Goal: Information Seeking & Learning: Check status

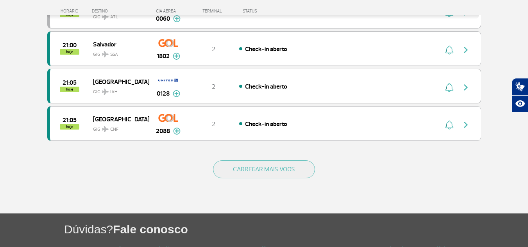
scroll to position [742, 0]
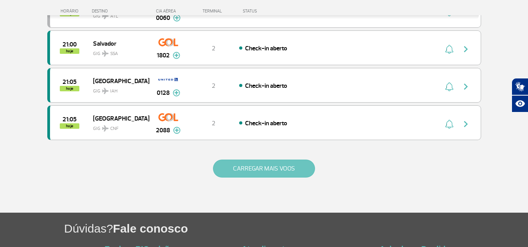
click at [261, 165] on button "CARREGAR MAIS VOOS" at bounding box center [264, 169] width 102 height 18
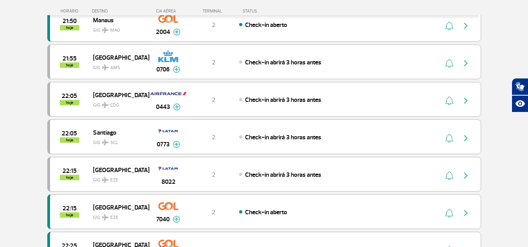
scroll to position [1484, 0]
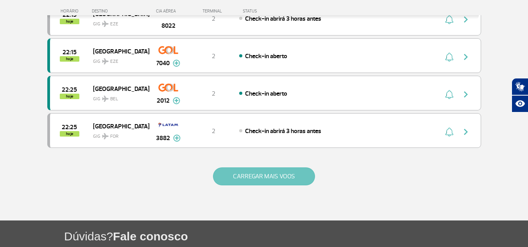
click at [259, 179] on button "CARREGAR MAIS VOOS" at bounding box center [264, 177] width 102 height 18
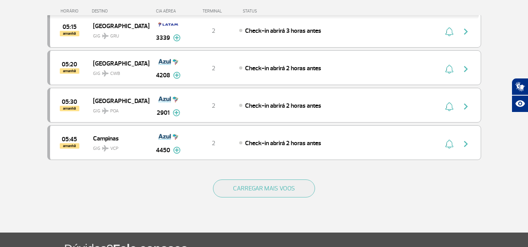
scroll to position [2227, 0]
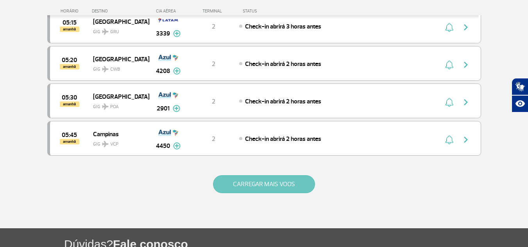
click at [263, 185] on button "CARREGAR MAIS VOOS" at bounding box center [264, 184] width 102 height 18
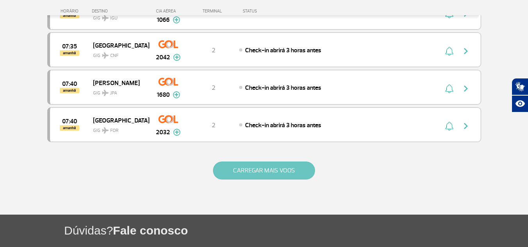
scroll to position [3008, 0]
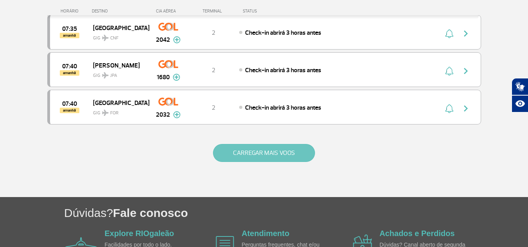
click at [266, 157] on button "CARREGAR MAIS VOOS" at bounding box center [264, 153] width 102 height 18
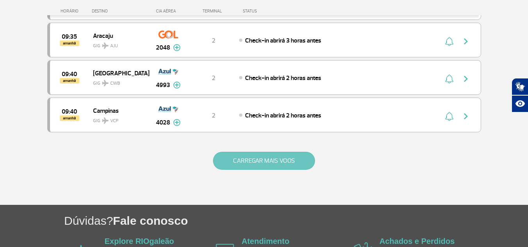
scroll to position [3789, 0]
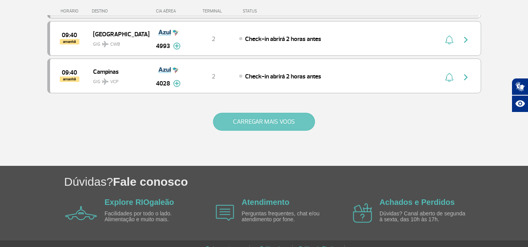
click at [264, 129] on button "CARREGAR MAIS VOOS" at bounding box center [264, 122] width 102 height 18
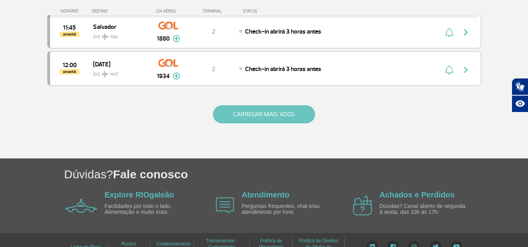
scroll to position [4561, 0]
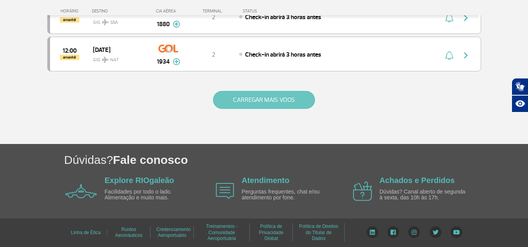
click at [259, 104] on button "CARREGAR MAIS VOOS" at bounding box center [264, 100] width 102 height 18
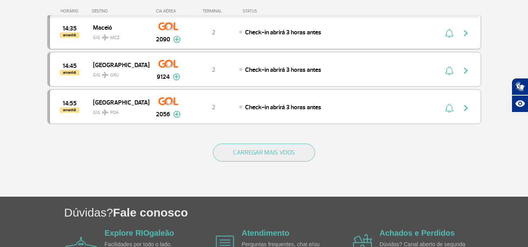
scroll to position [5303, 0]
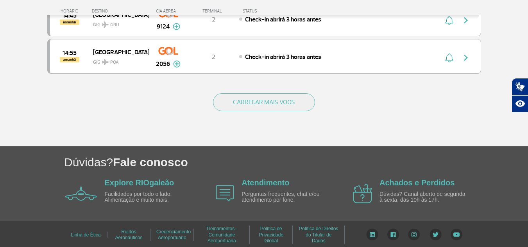
click at [258, 105] on button "CARREGAR MAIS VOOS" at bounding box center [264, 102] width 102 height 18
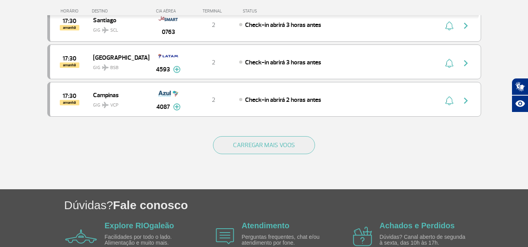
scroll to position [6006, 0]
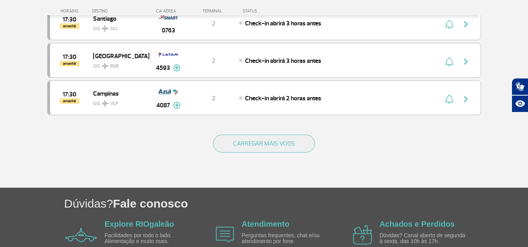
click at [261, 134] on div "CARREGAR MAIS VOOS" at bounding box center [264, 156] width 434 height 63
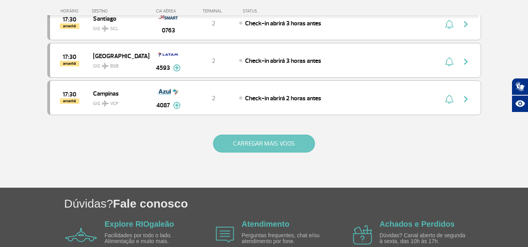
click at [263, 143] on button "CARREGAR MAIS VOOS" at bounding box center [264, 144] width 102 height 18
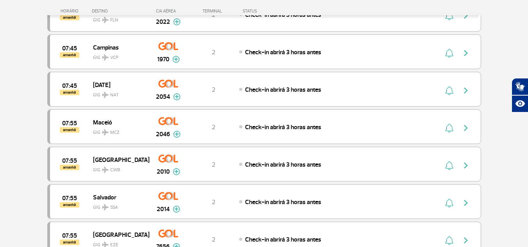
scroll to position [3065, 0]
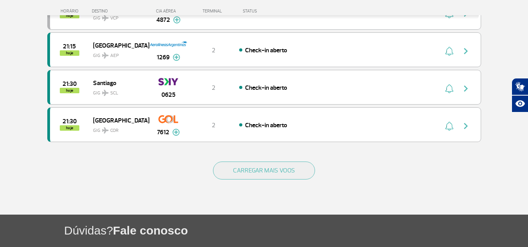
scroll to position [742, 0]
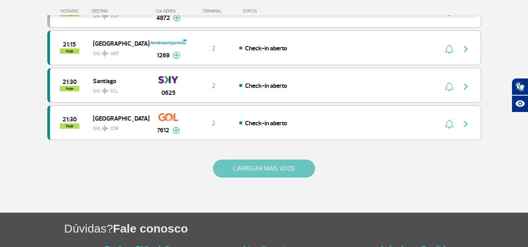
click at [252, 175] on button "CARREGAR MAIS VOOS" at bounding box center [264, 169] width 102 height 18
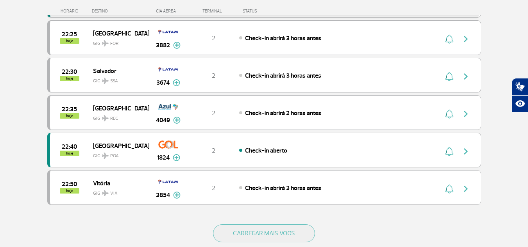
scroll to position [1445, 0]
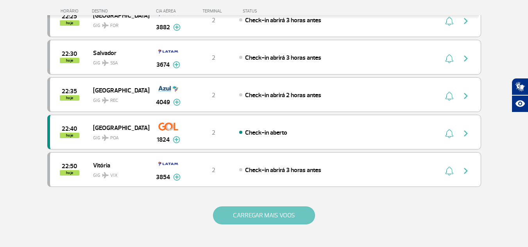
click at [247, 212] on button "CARREGAR MAIS VOOS" at bounding box center [264, 216] width 102 height 18
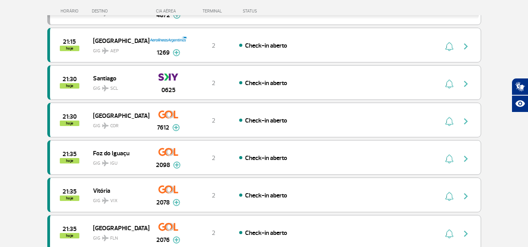
scroll to position [742, 0]
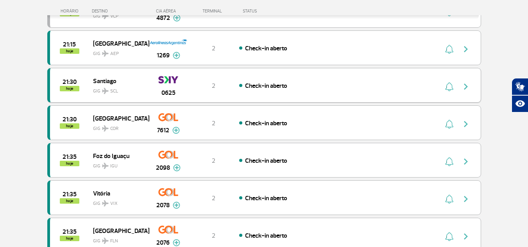
click at [465, 86] on img "button" at bounding box center [465, 86] width 9 height 9
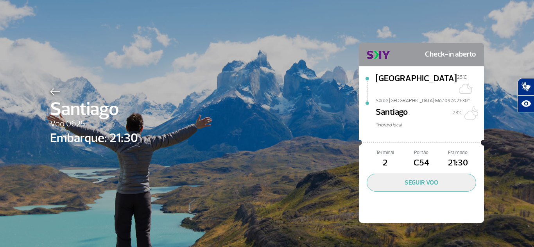
click at [55, 91] on img at bounding box center [55, 91] width 10 height 7
